Goal: Information Seeking & Learning: Learn about a topic

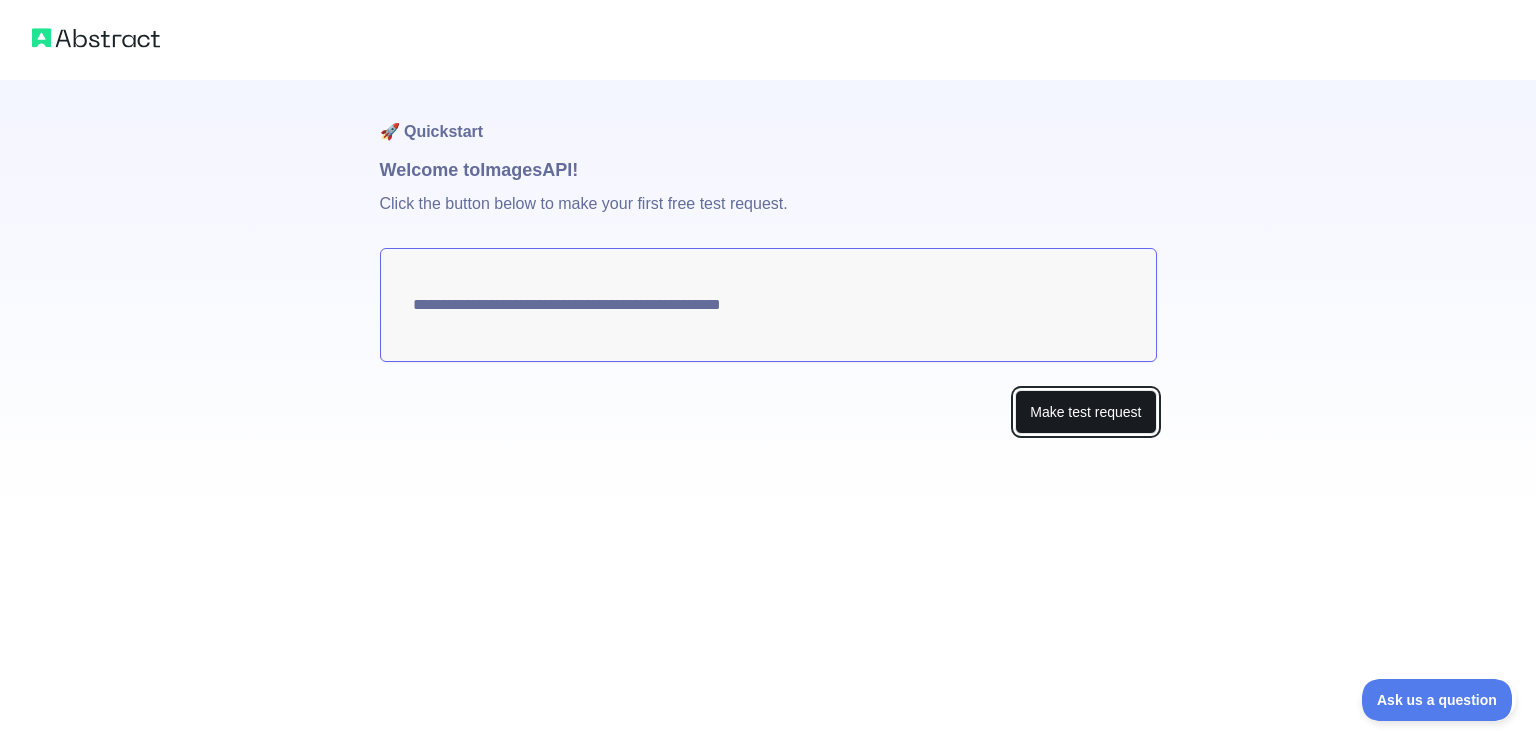
click at [1049, 406] on button "Make test request" at bounding box center [1085, 412] width 141 height 45
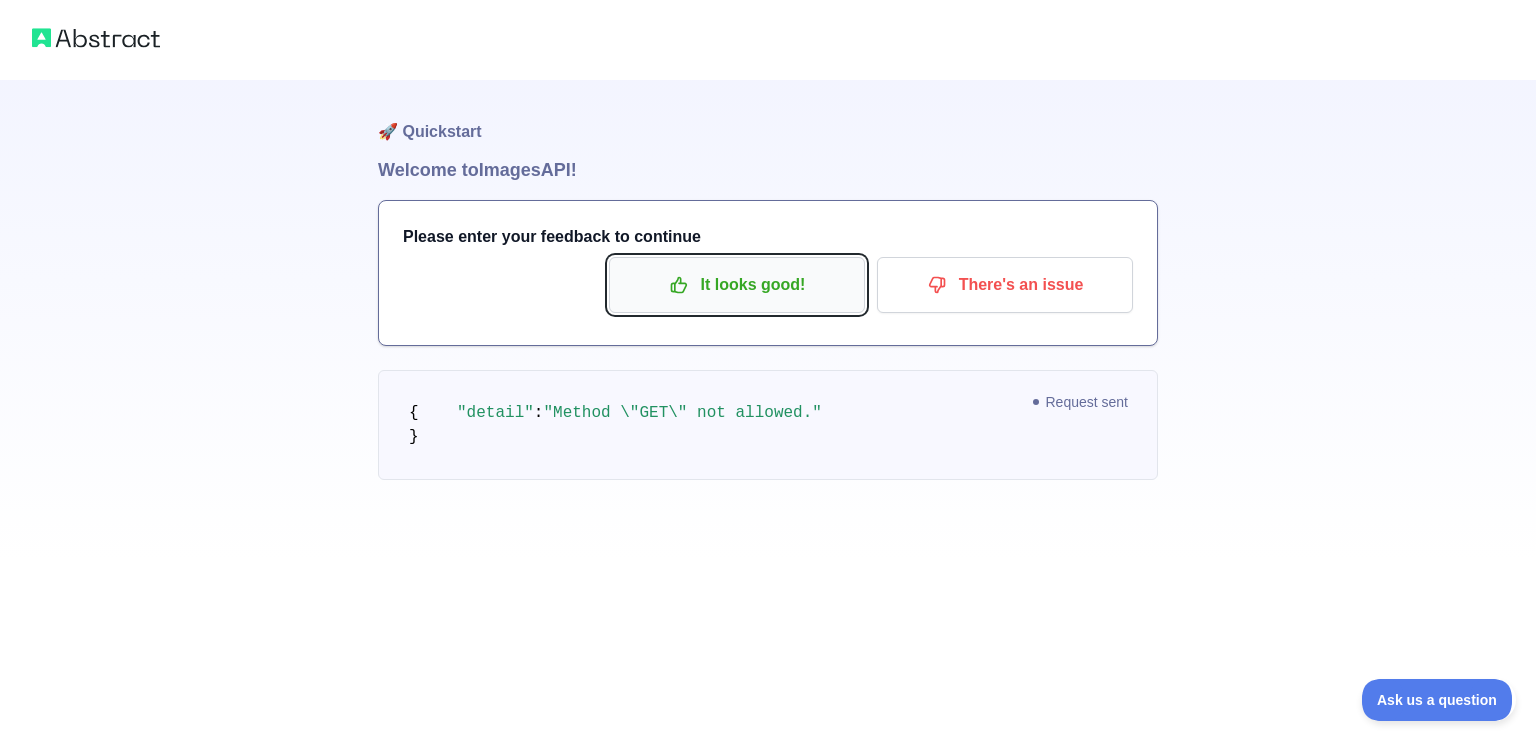
click at [695, 297] on p "It looks good!" at bounding box center [737, 285] width 226 height 34
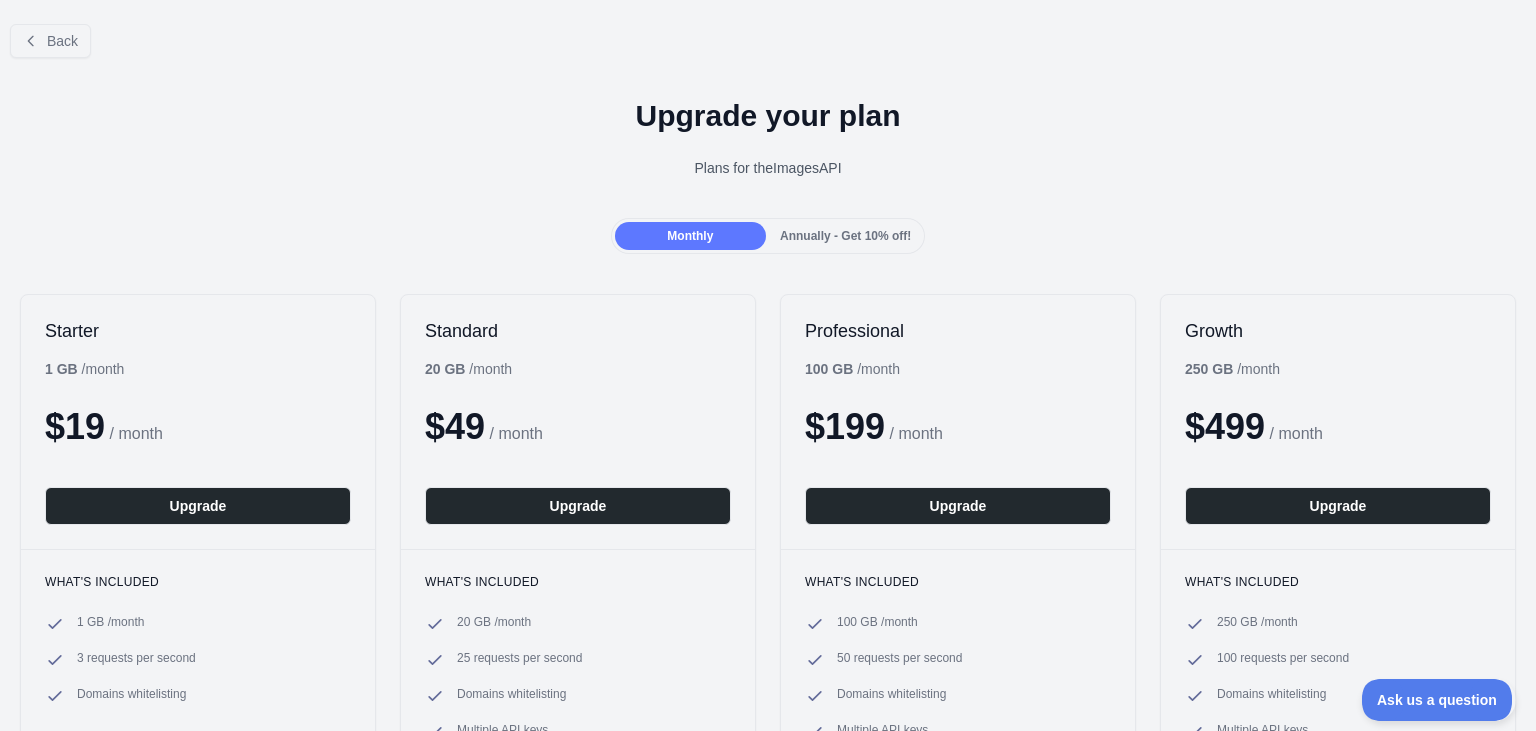
click at [74, 58] on div "Back" at bounding box center [768, 41] width 1536 height 66
click at [70, 50] on button "Back" at bounding box center [50, 41] width 81 height 34
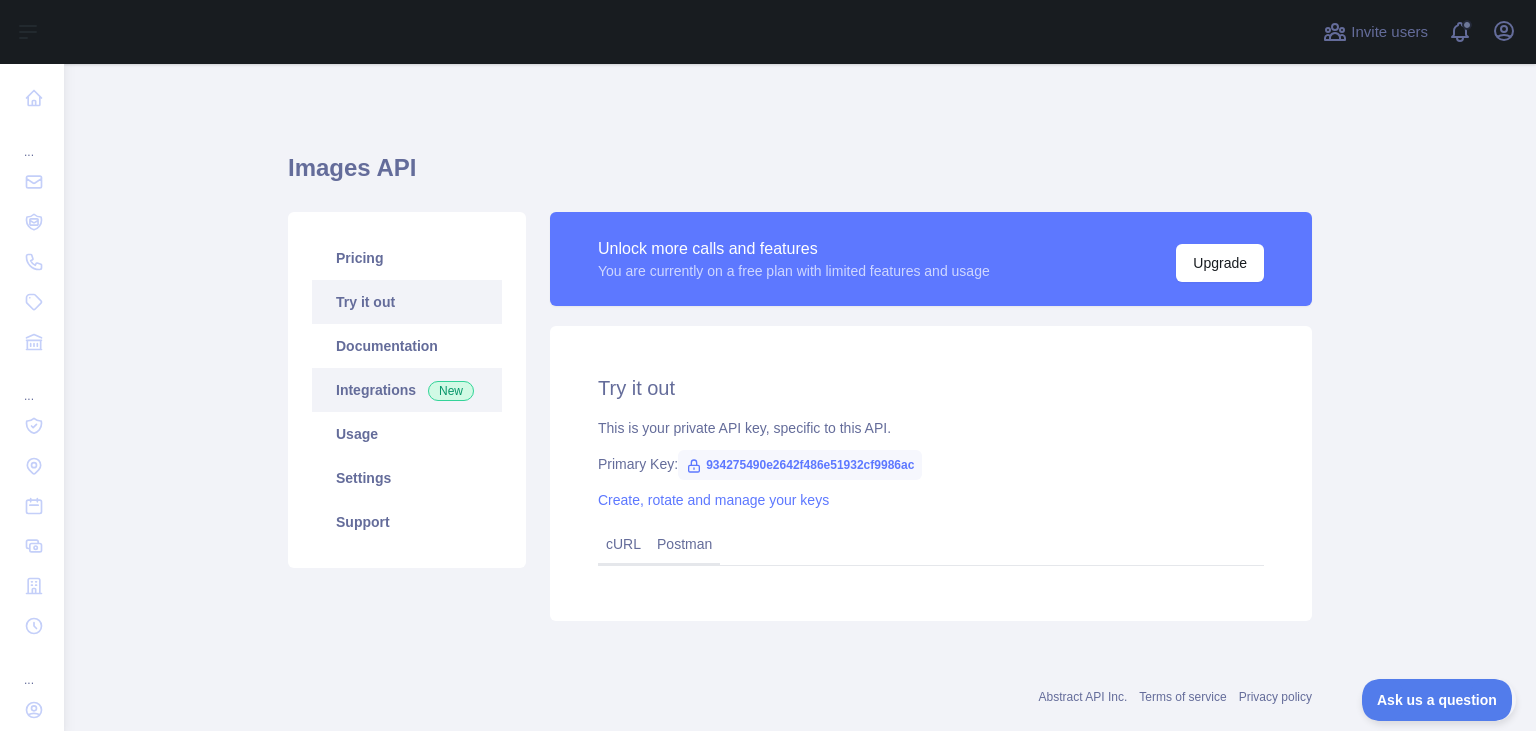
click at [382, 394] on link "Integrations New" at bounding box center [407, 390] width 190 height 44
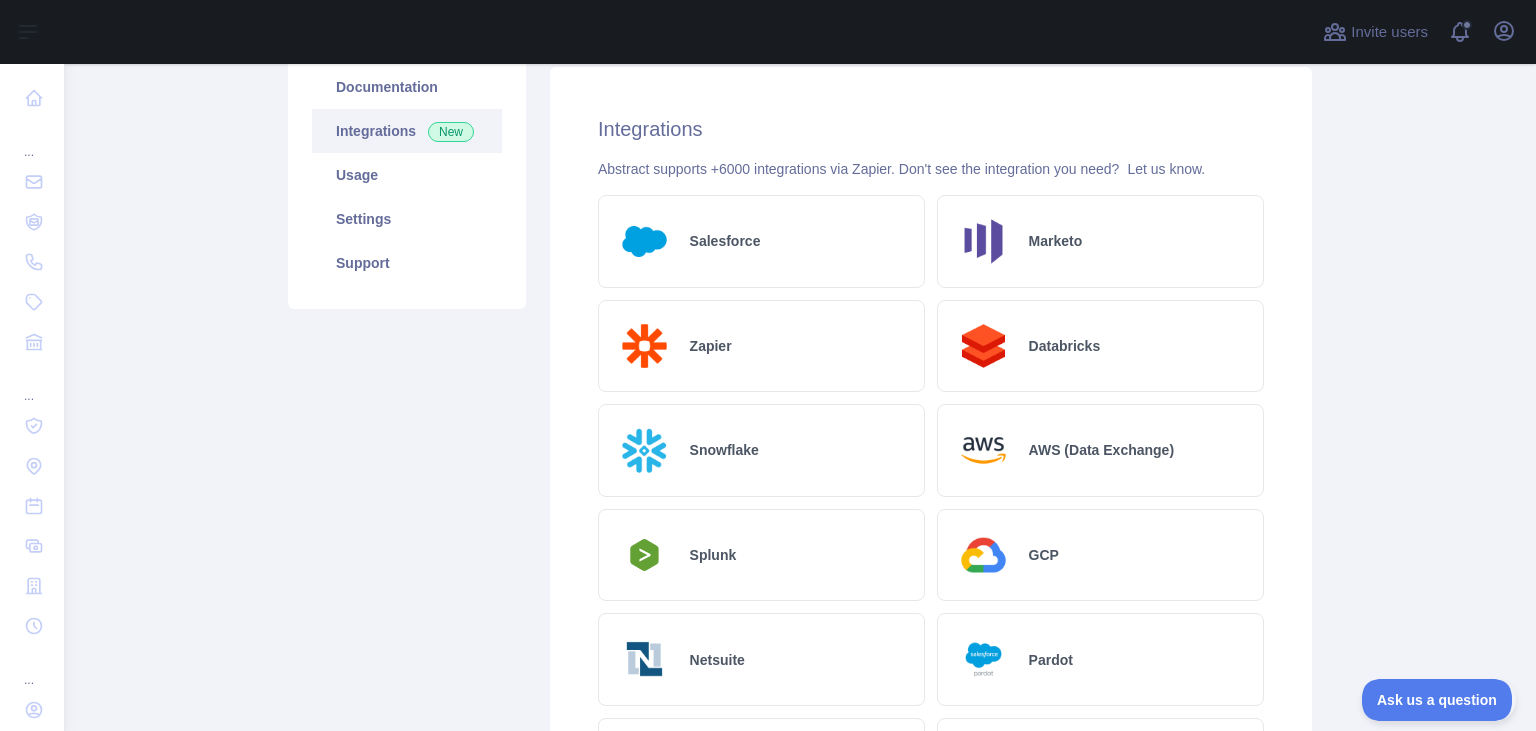
scroll to position [251, 0]
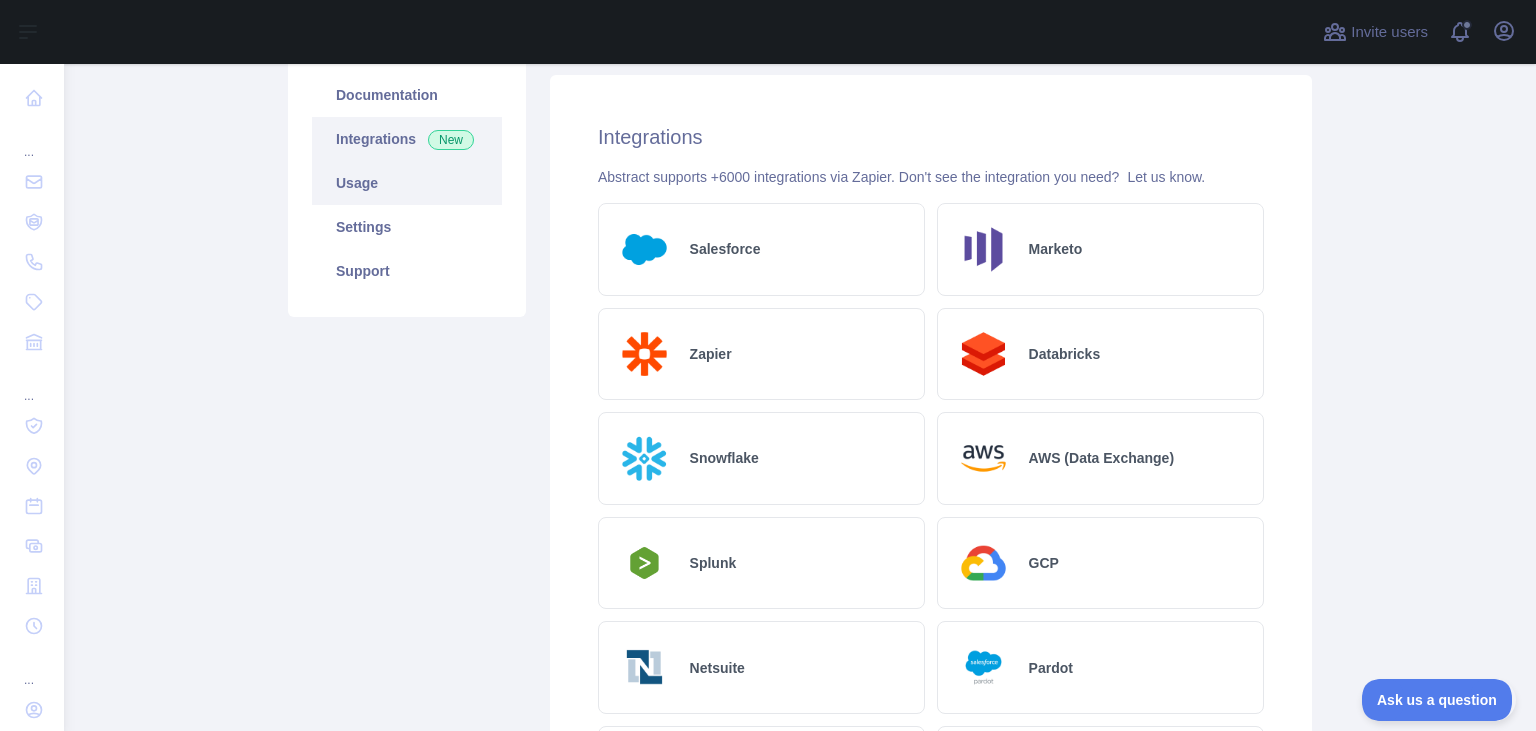
click at [406, 203] on link "Usage" at bounding box center [407, 183] width 190 height 44
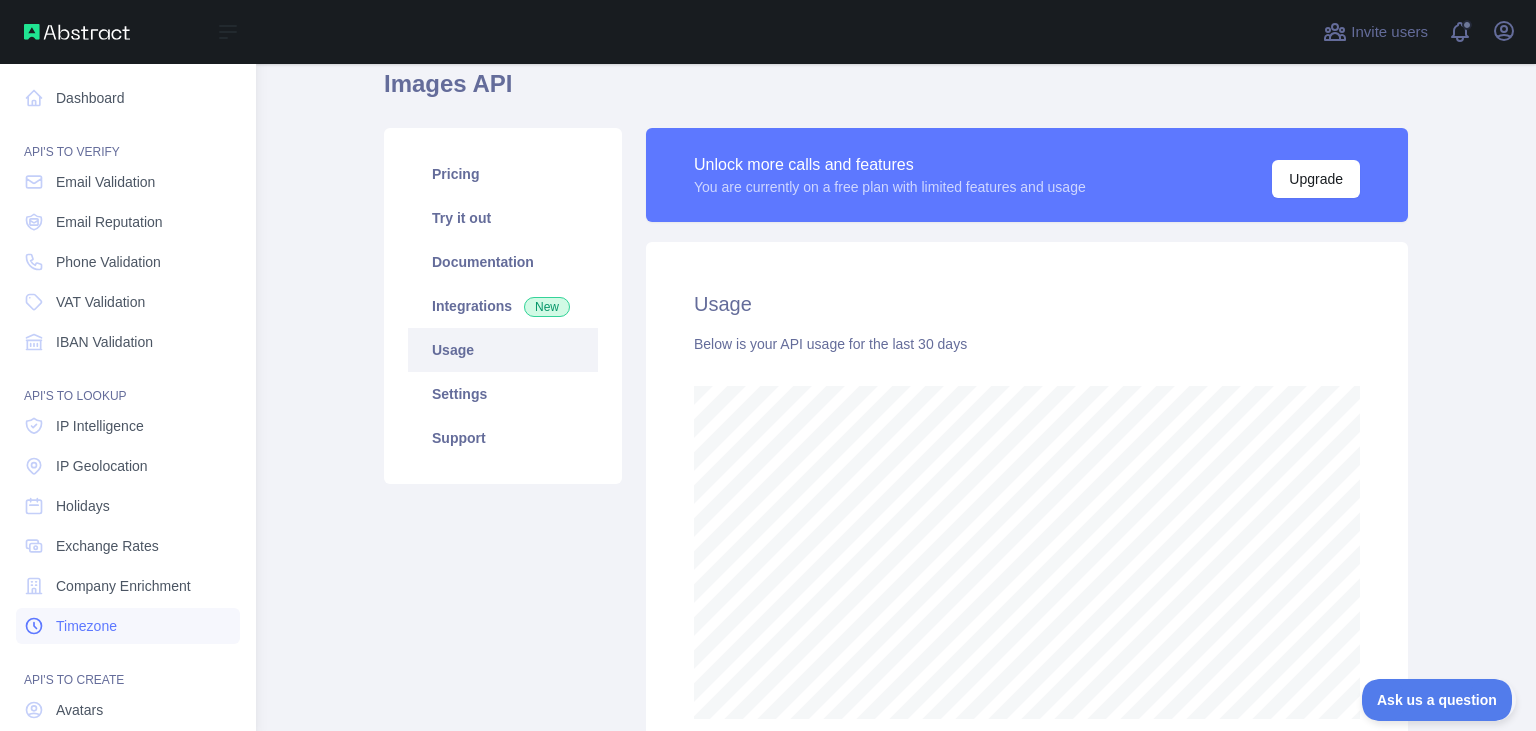
scroll to position [148, 0]
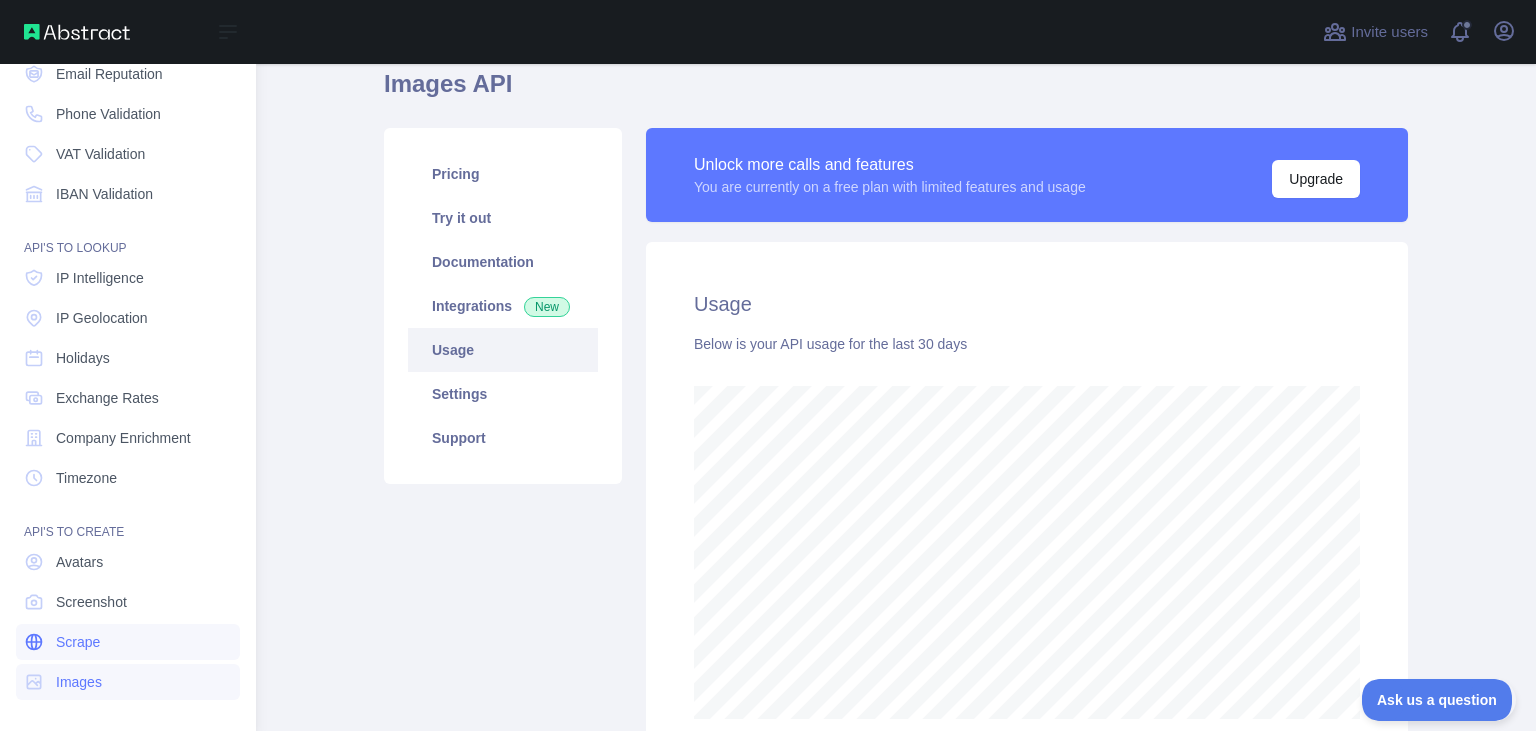
click at [117, 632] on link "Scrape" at bounding box center [128, 642] width 224 height 36
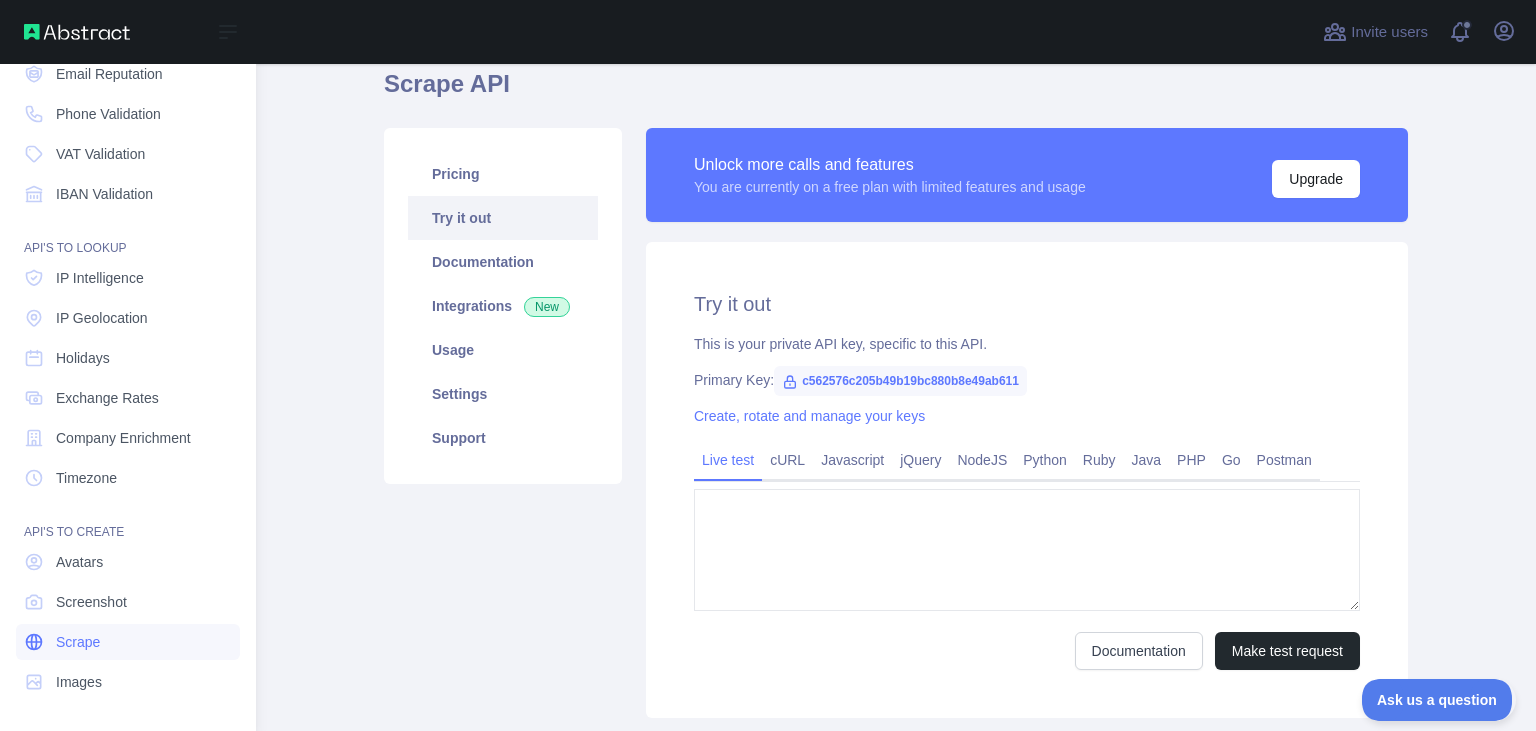
type textarea "**********"
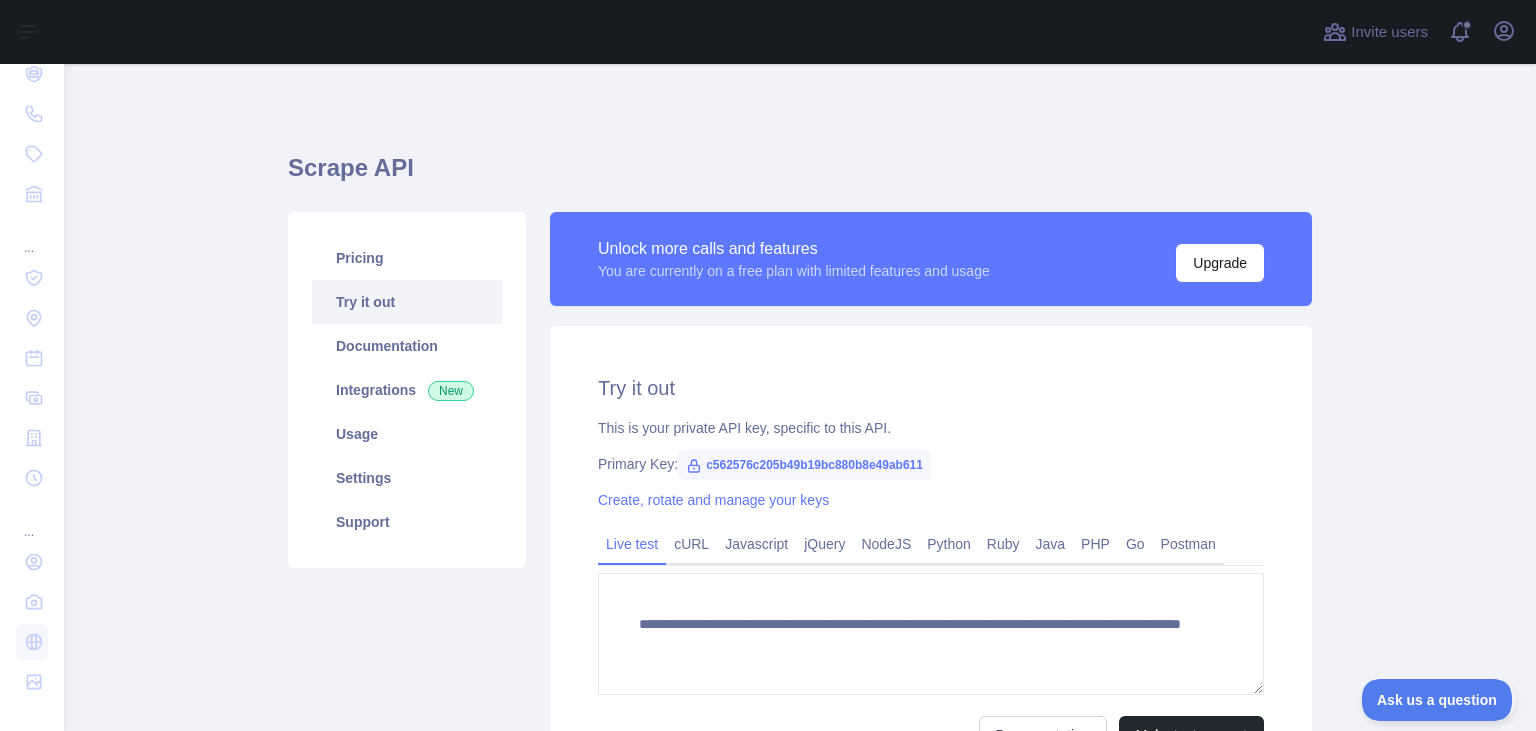
scroll to position [129, 0]
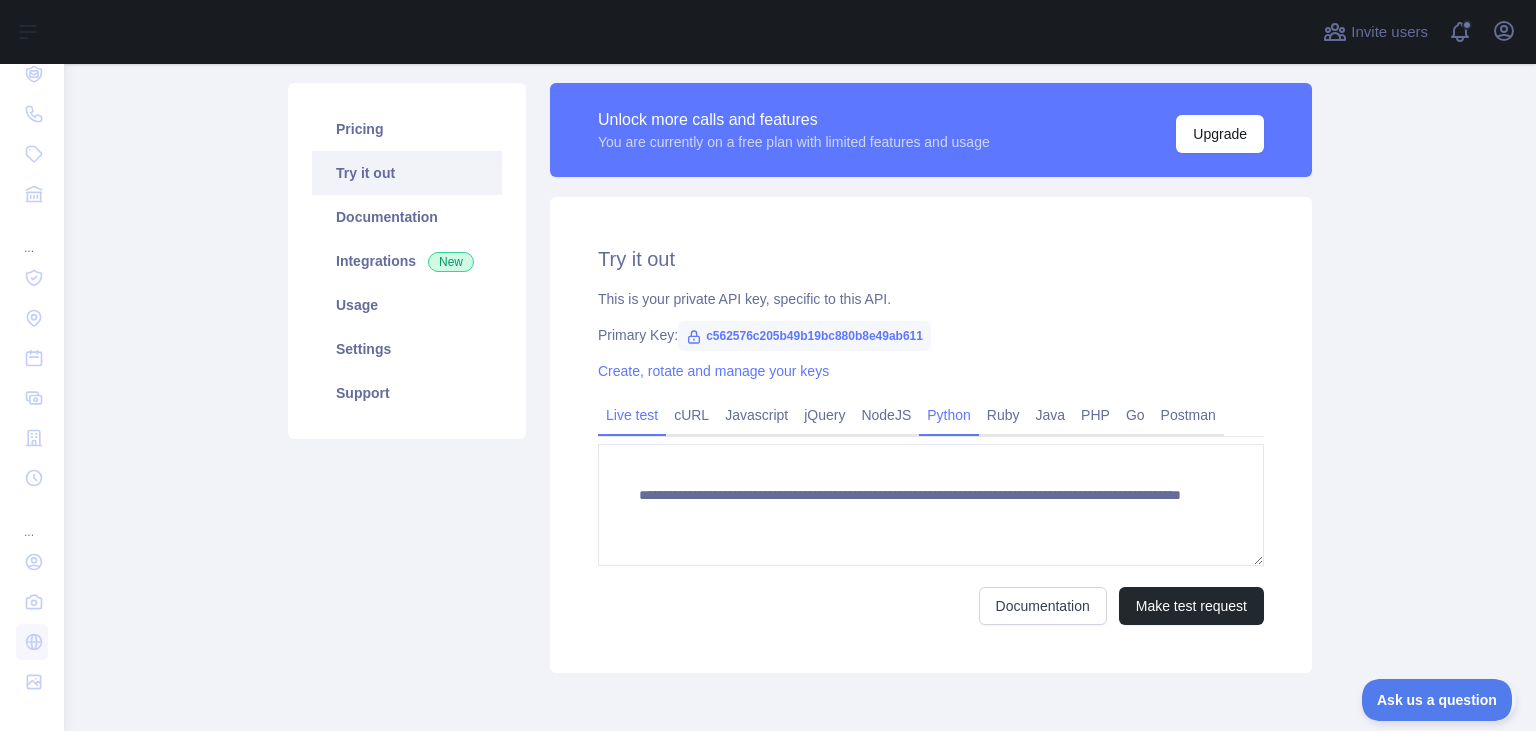
click at [919, 406] on link "Python" at bounding box center [949, 415] width 60 height 32
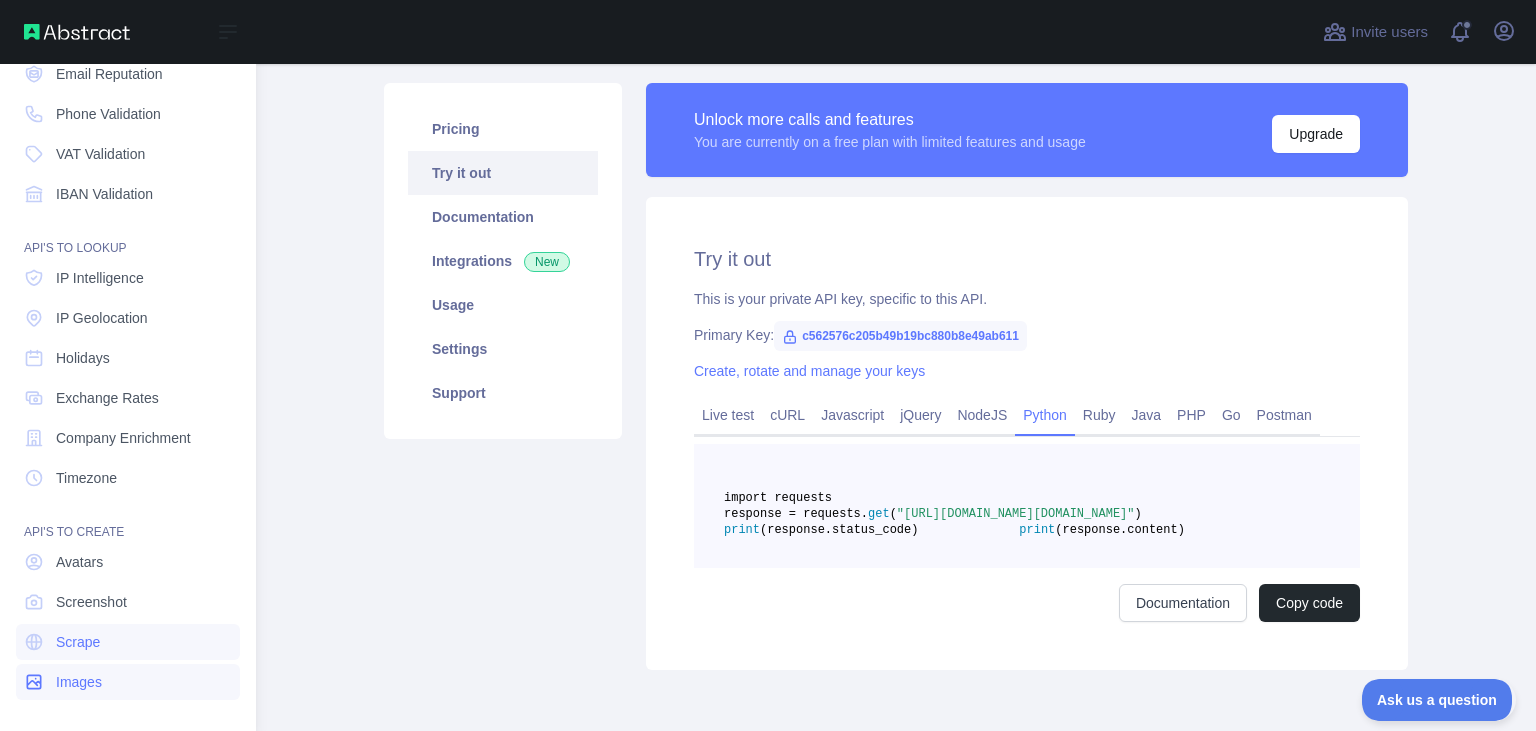
click at [97, 673] on span "Images" at bounding box center [79, 682] width 46 height 20
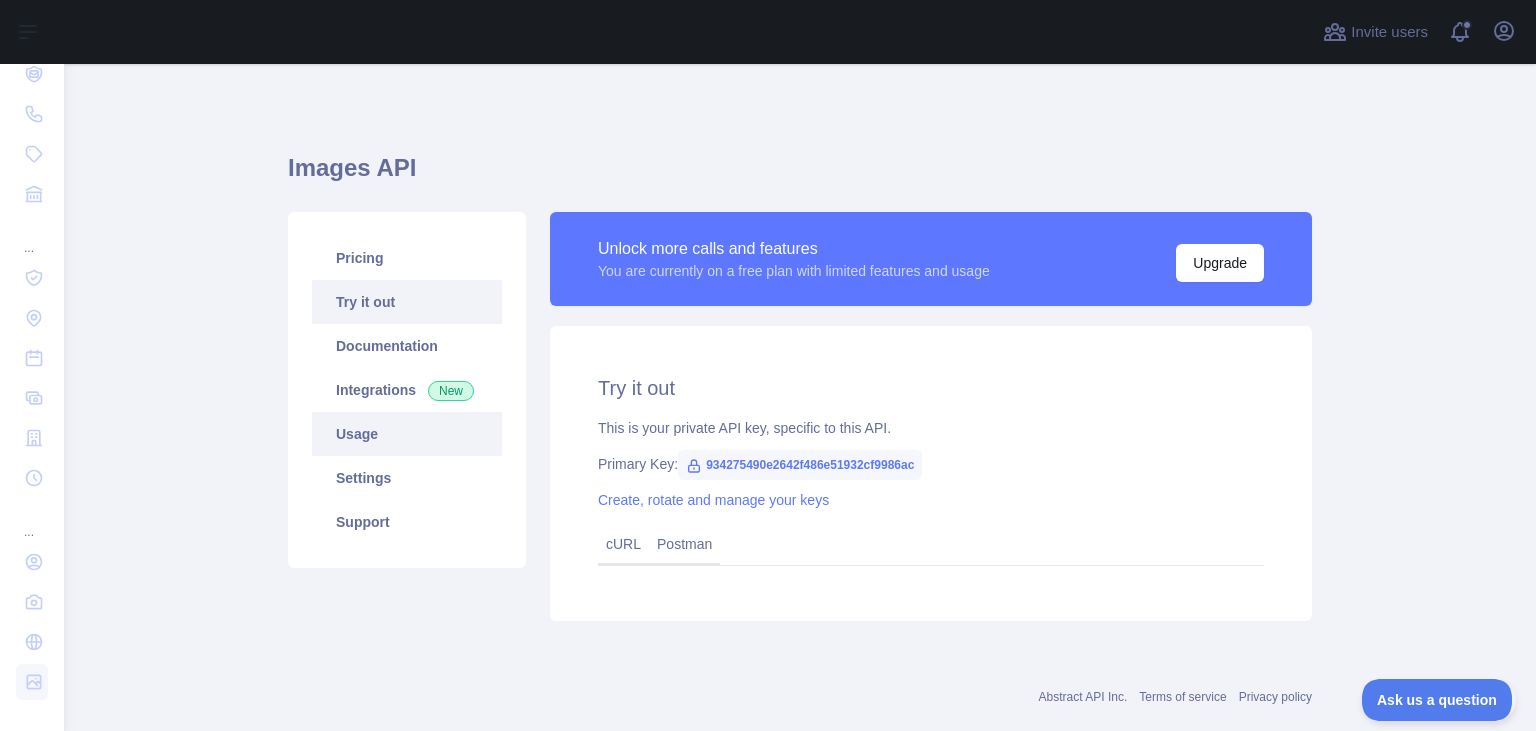
click at [389, 438] on link "Usage" at bounding box center [407, 434] width 190 height 44
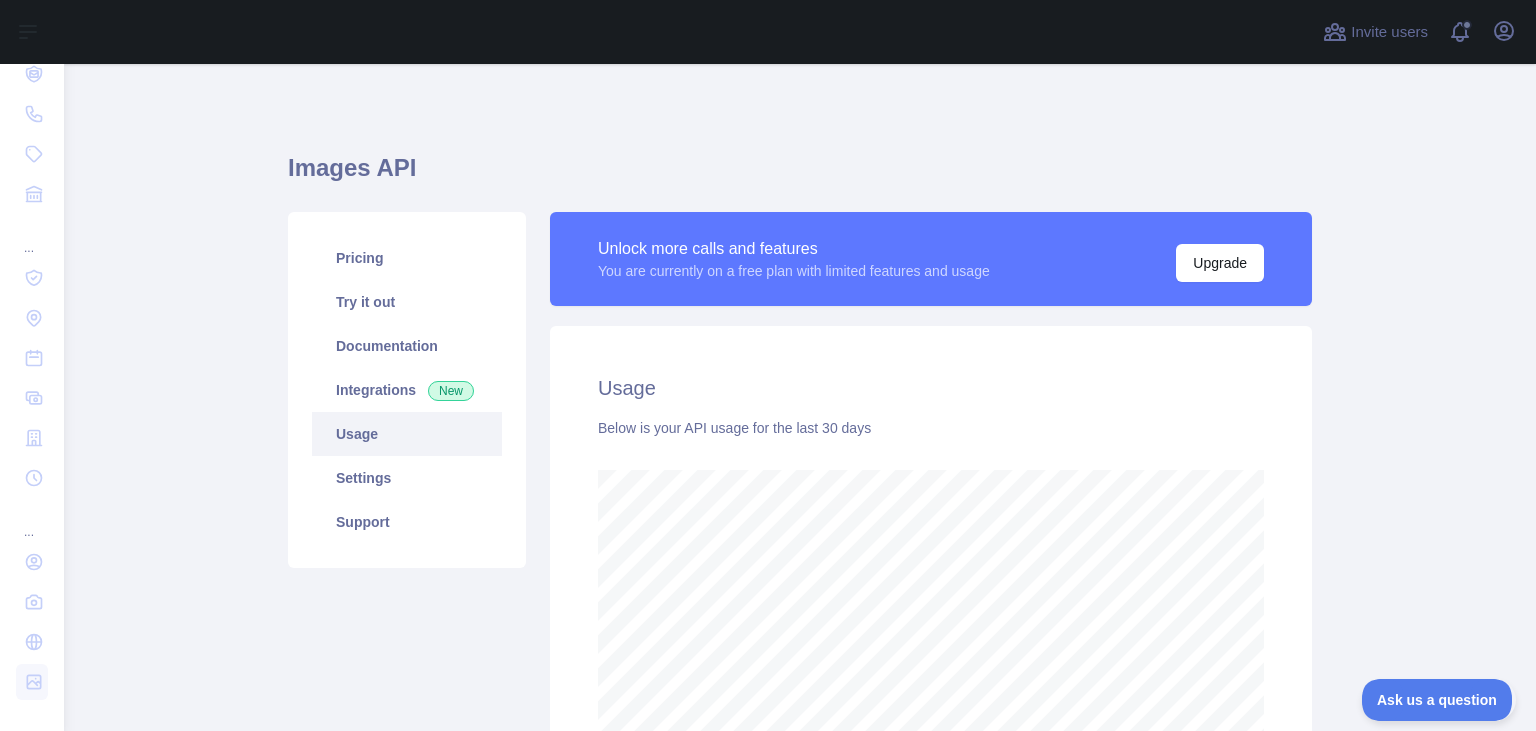
scroll to position [667, 1472]
click at [384, 474] on link "Settings" at bounding box center [407, 478] width 190 height 44
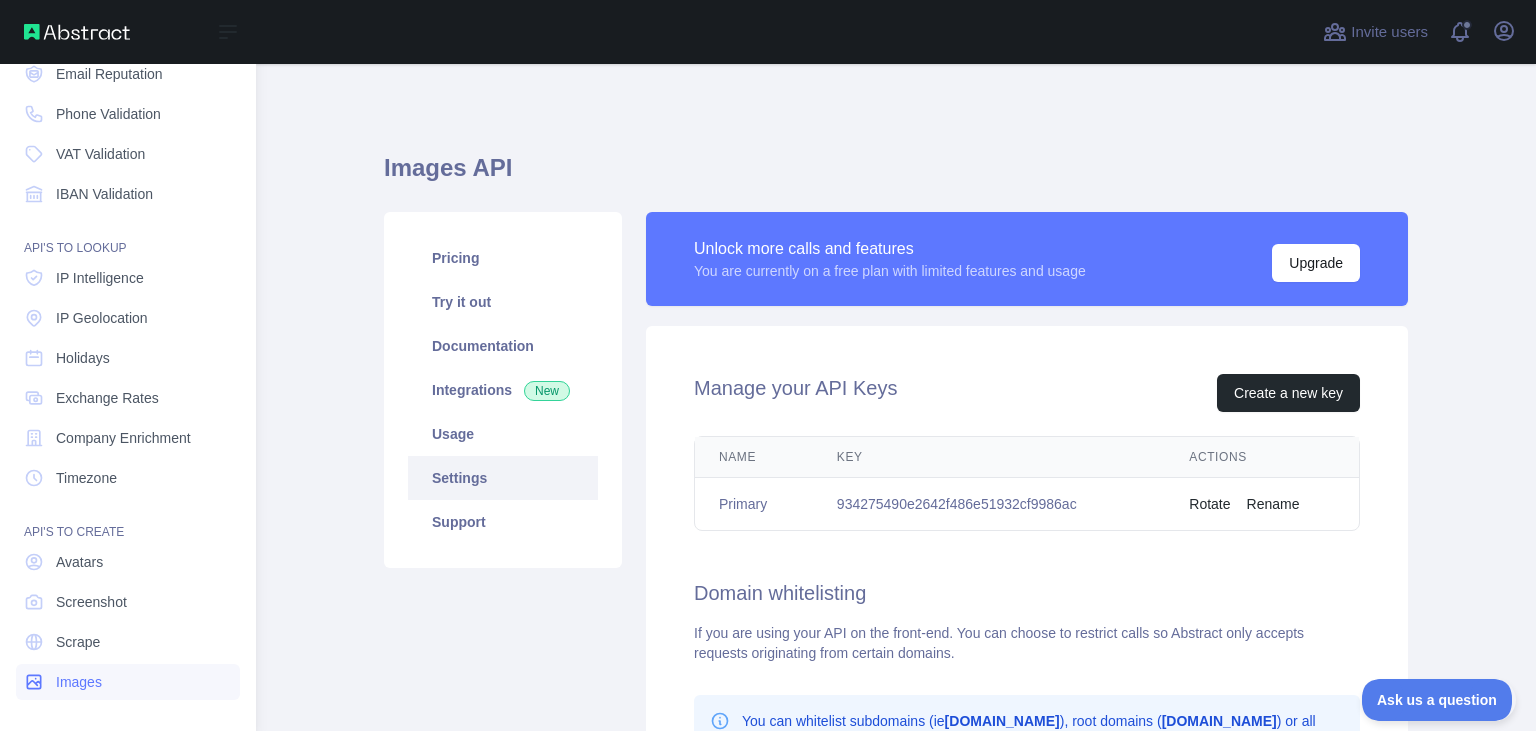
click at [202, 695] on link "Images" at bounding box center [128, 682] width 224 height 36
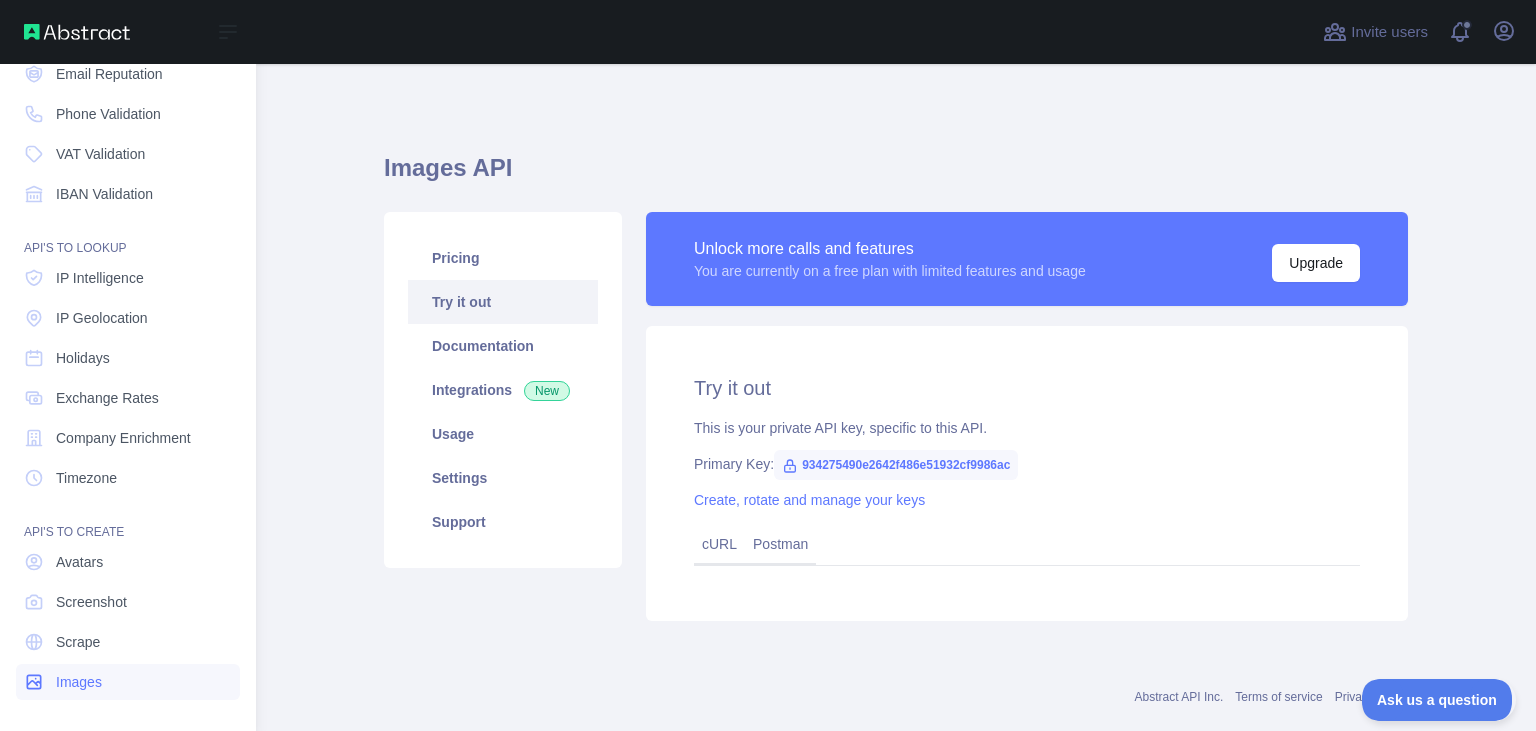
click at [185, 682] on link "Images" at bounding box center [128, 682] width 224 height 36
click at [96, 682] on span "Images" at bounding box center [79, 682] width 46 height 20
click at [95, 681] on span "Images" at bounding box center [79, 682] width 46 height 20
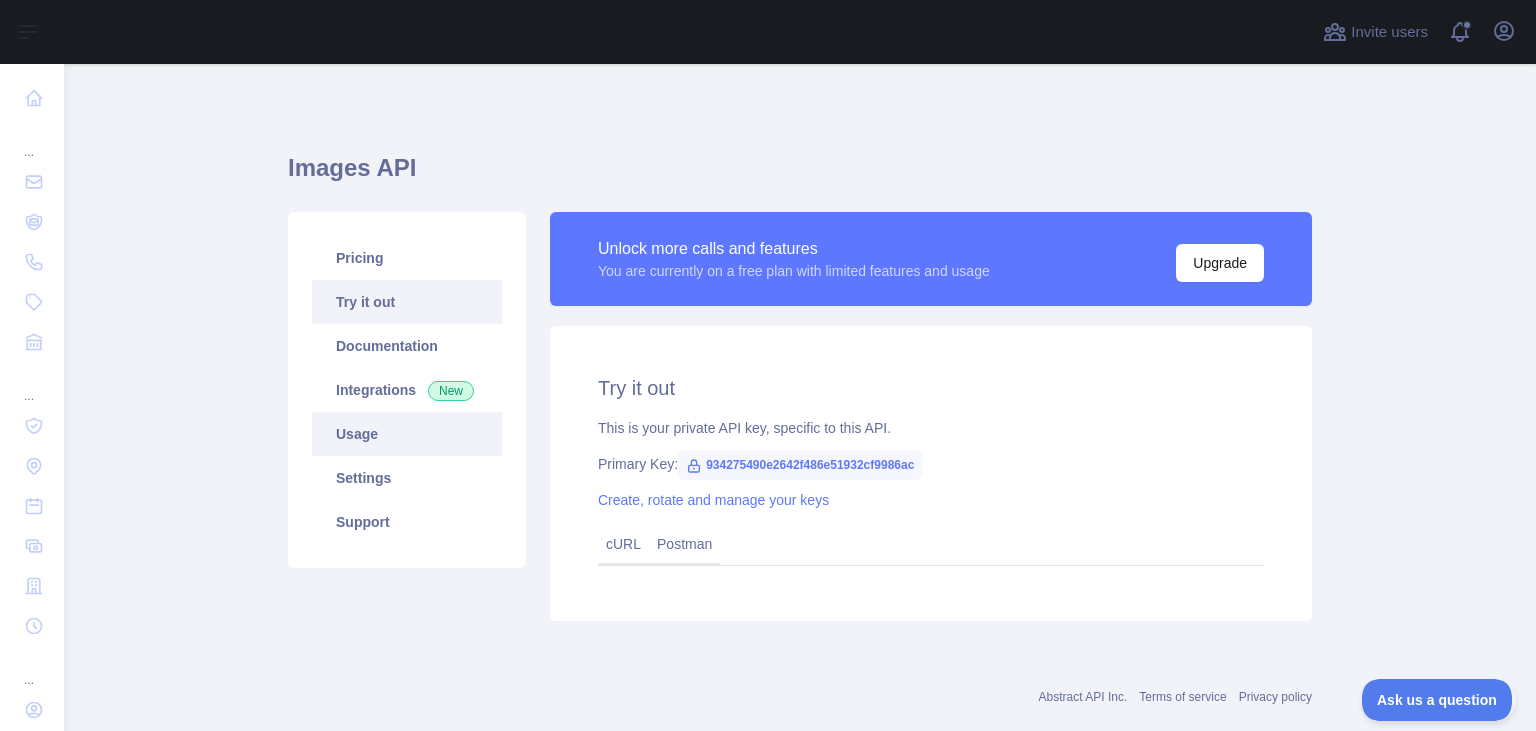
click at [372, 435] on link "Usage" at bounding box center [407, 434] width 190 height 44
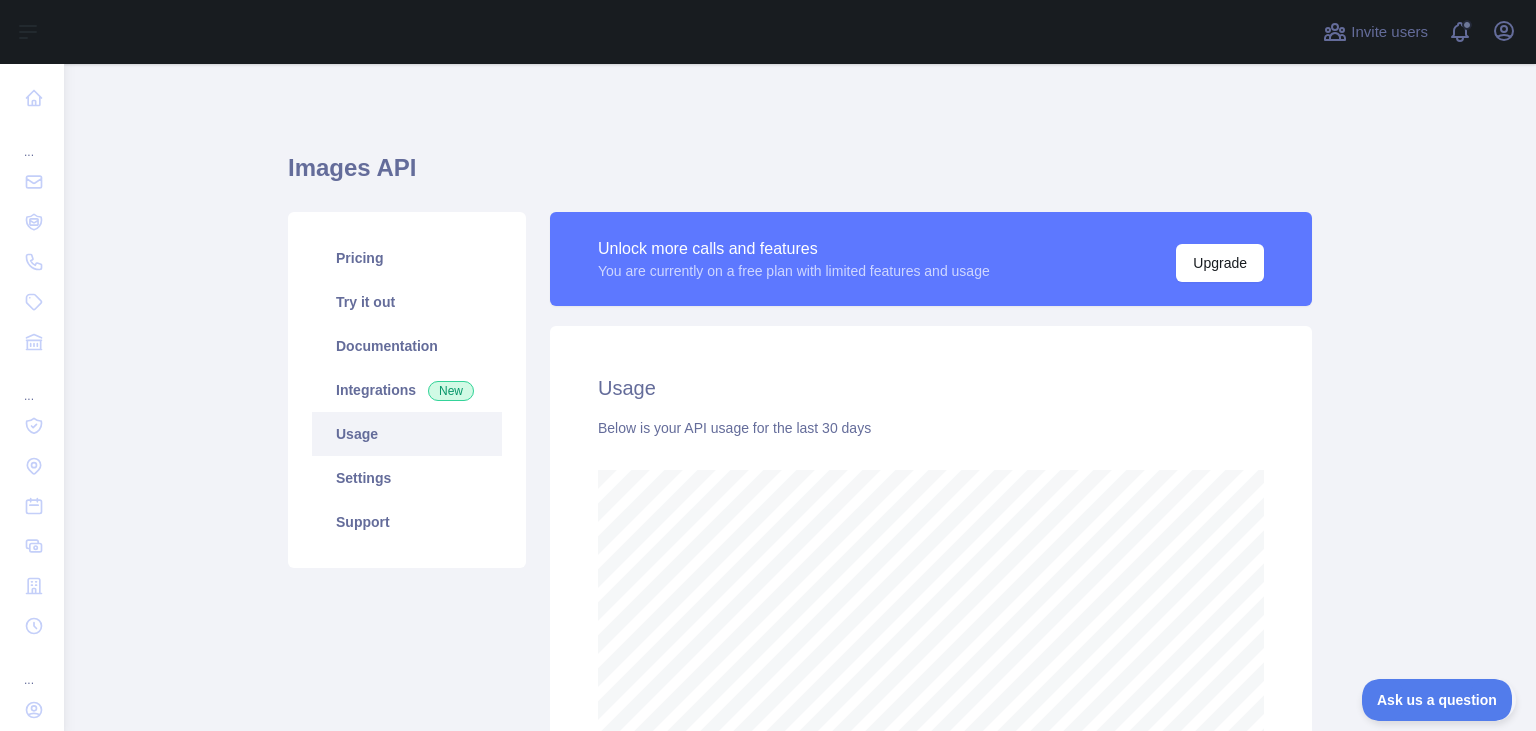
scroll to position [667, 1472]
click at [408, 349] on link "Documentation" at bounding box center [407, 346] width 190 height 44
